Goal: Task Accomplishment & Management: Complete application form

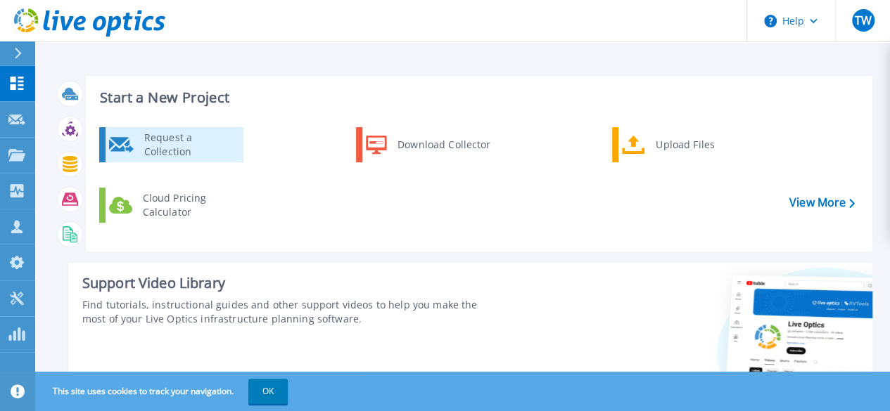
click at [149, 150] on div "Request a Collection" at bounding box center [188, 145] width 103 height 28
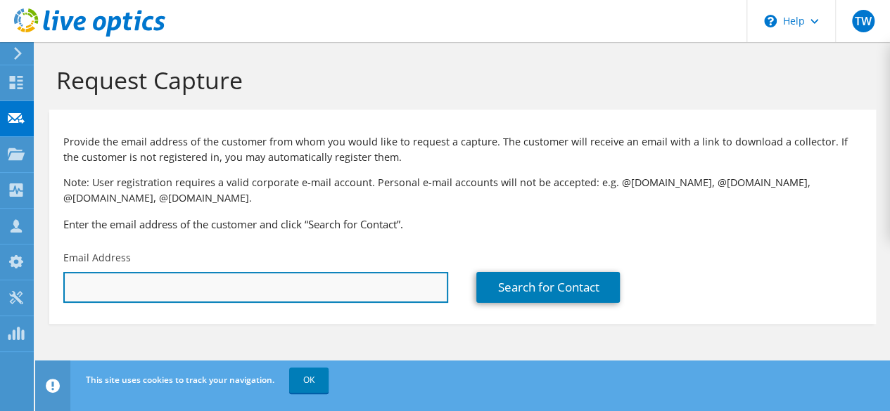
click at [129, 283] on input "text" at bounding box center [255, 287] width 385 height 31
type input "[EMAIL_ADDRESS][DOMAIN_NAME]"
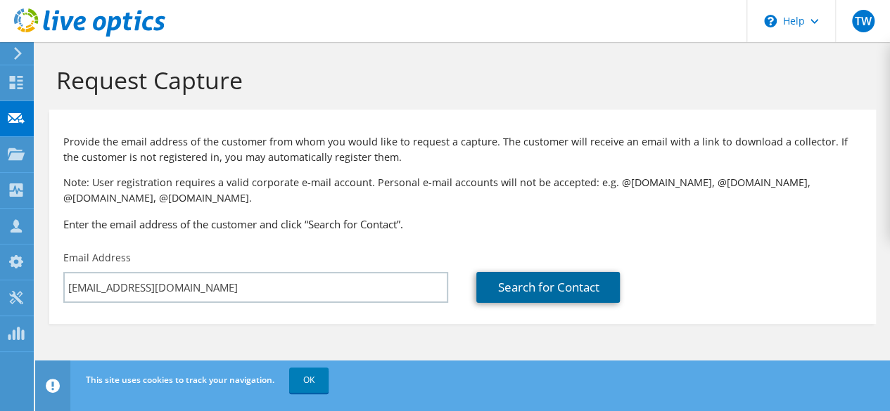
click at [527, 283] on link "Search for Contact" at bounding box center [547, 287] width 143 height 31
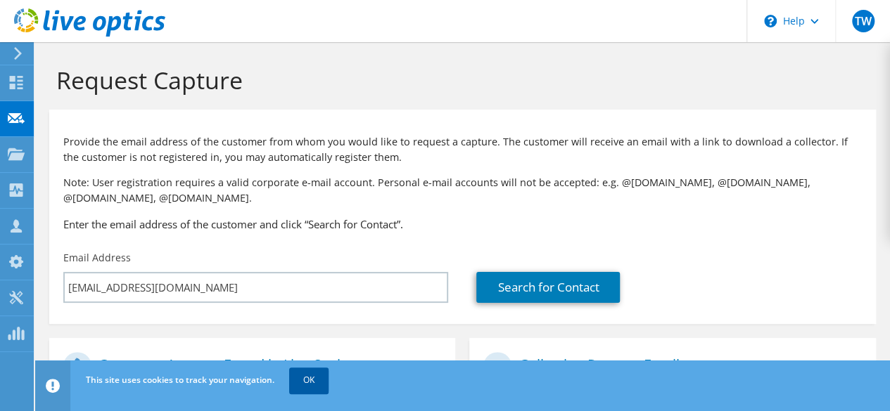
click at [310, 383] on link "OK" at bounding box center [308, 380] width 39 height 25
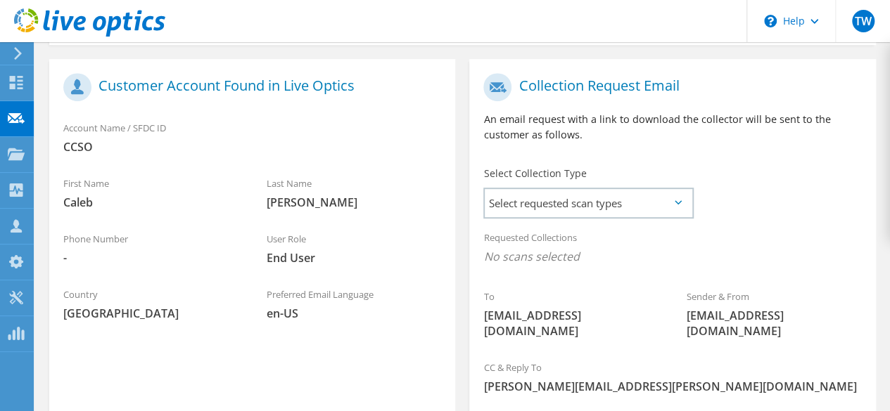
scroll to position [281, 0]
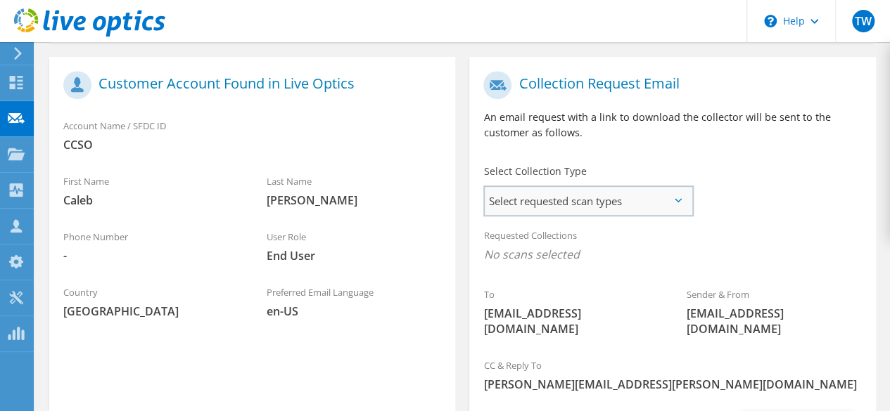
click at [570, 199] on span "Select requested scan types" at bounding box center [588, 201] width 207 height 28
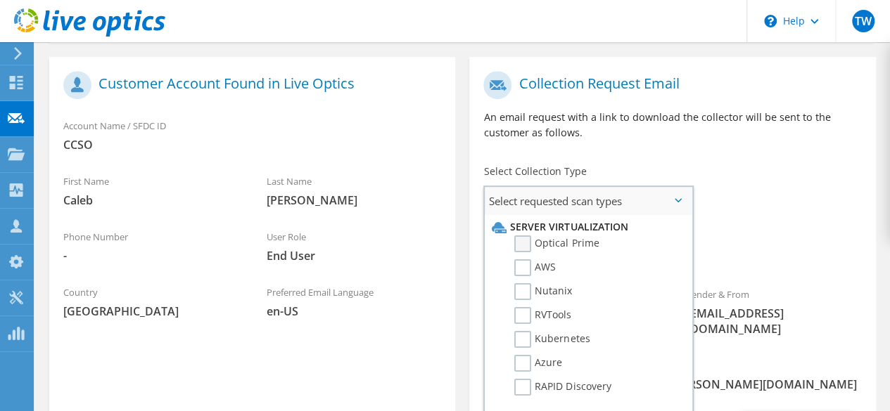
drag, startPoint x: 518, startPoint y: 244, endPoint x: 540, endPoint y: 243, distance: 22.5
click at [520, 244] on label "Optical Prime" at bounding box center [556, 244] width 84 height 17
click at [0, 0] on input "Optical Prime" at bounding box center [0, 0] width 0 height 0
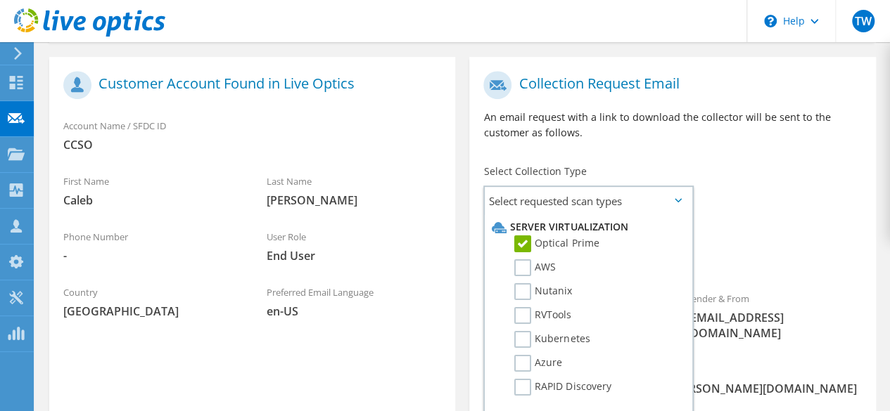
click at [760, 208] on div "To [EMAIL_ADDRESS][DOMAIN_NAME] Sender & From [EMAIL_ADDRESS][DOMAIN_NAME]" at bounding box center [672, 209] width 406 height 291
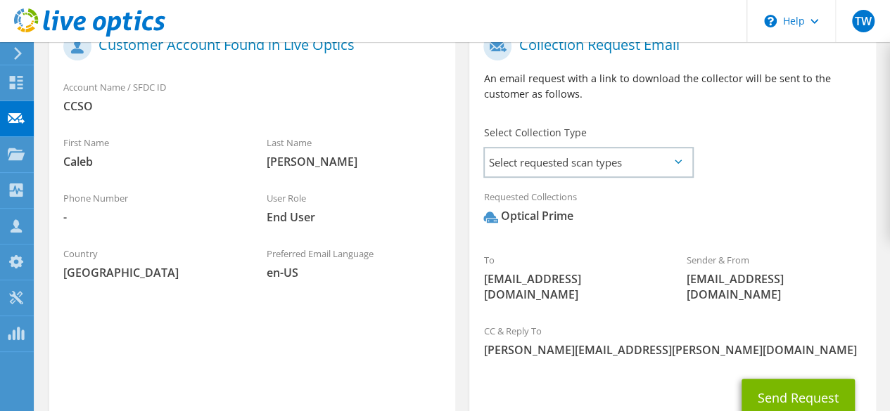
scroll to position [339, 0]
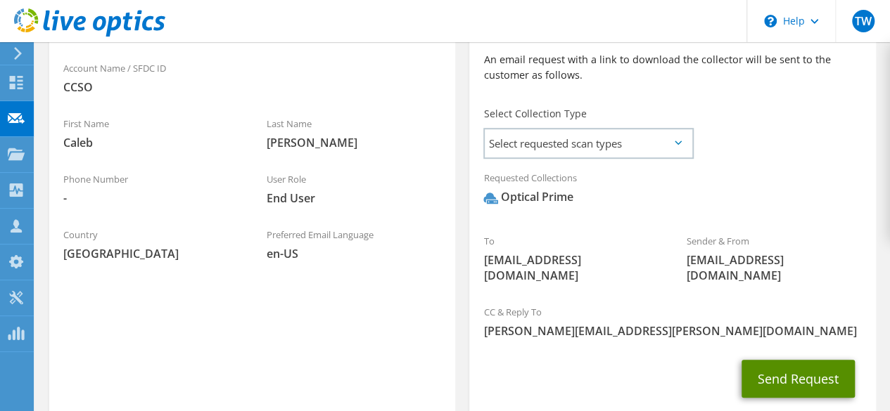
click at [826, 360] on button "Send Request" at bounding box center [797, 379] width 113 height 38
